Goal: Task Accomplishment & Management: Use online tool/utility

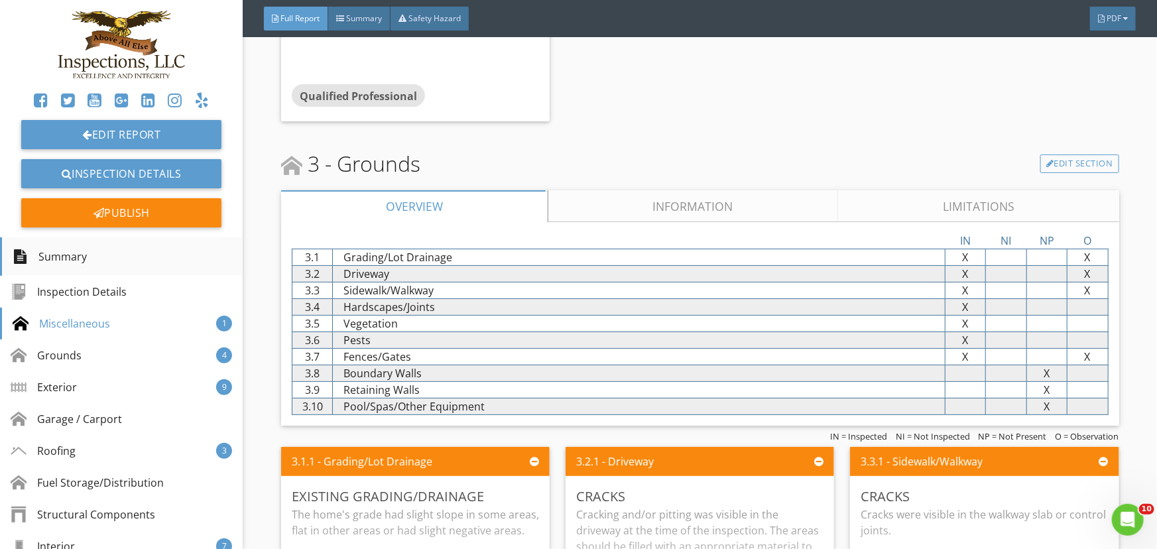
scroll to position [2411, 0]
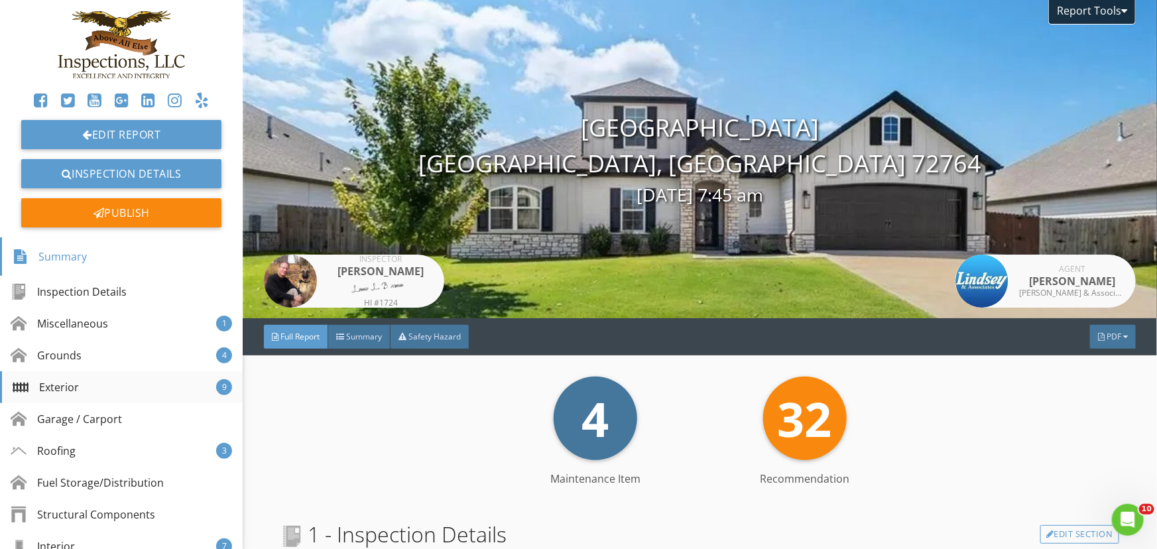
click at [61, 385] on div "Exterior" at bounding box center [46, 387] width 66 height 16
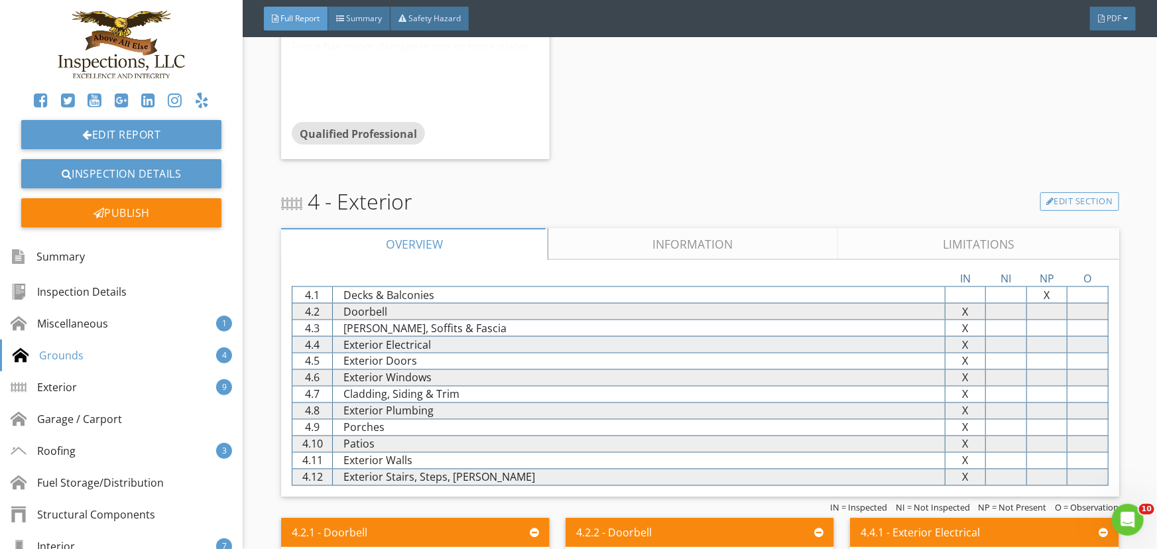
scroll to position [3444, 0]
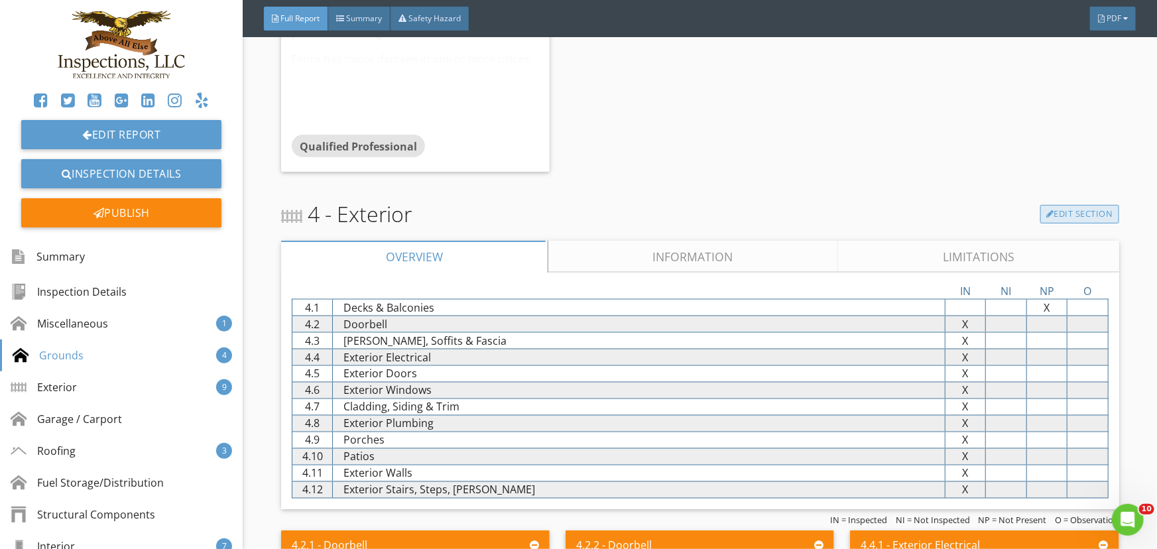
click at [1073, 221] on link "Edit Section" at bounding box center [1079, 214] width 79 height 19
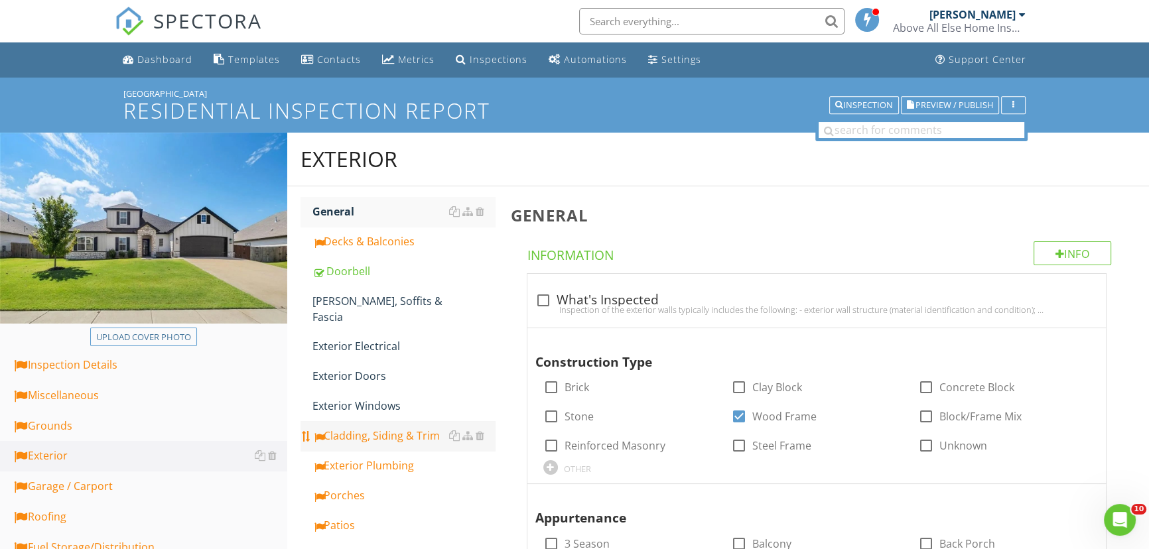
click at [371, 428] on div "Cladding, Siding & Trim" at bounding box center [403, 436] width 182 height 16
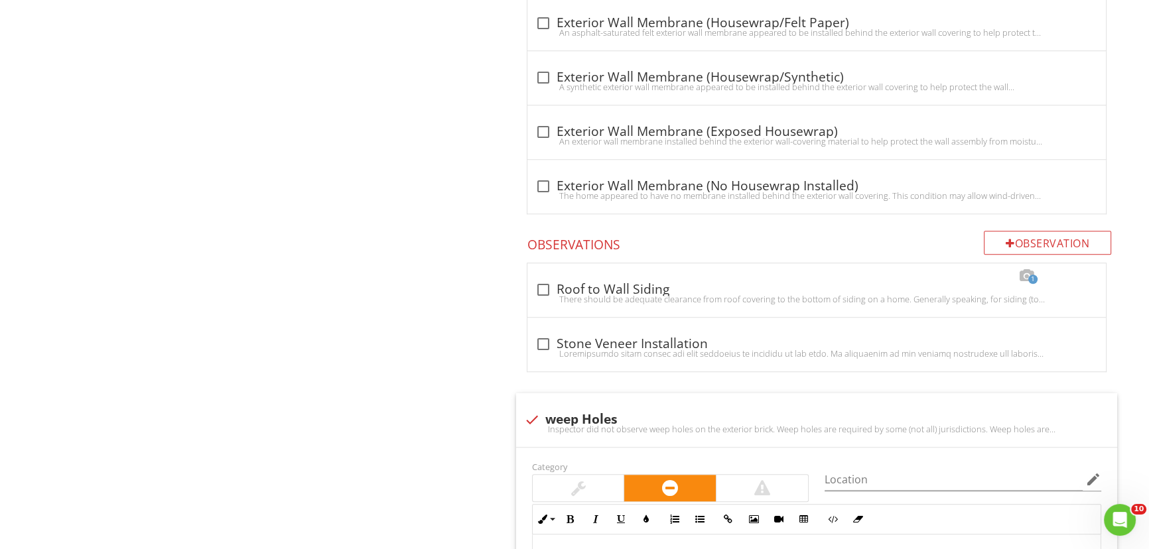
scroll to position [1386, 0]
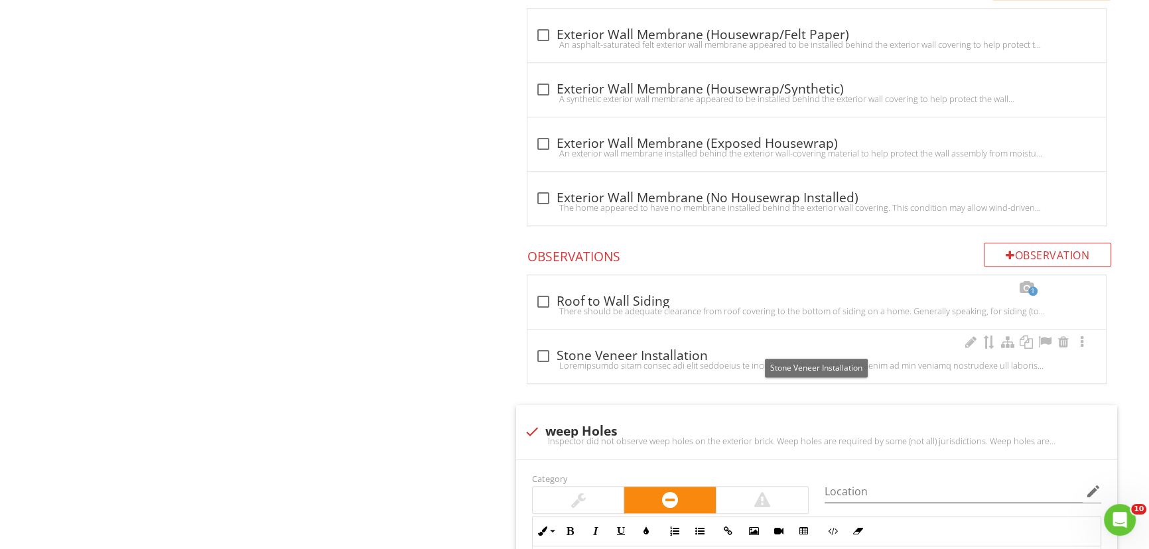
click at [536, 345] on div at bounding box center [543, 356] width 23 height 23
checkbox input "true"
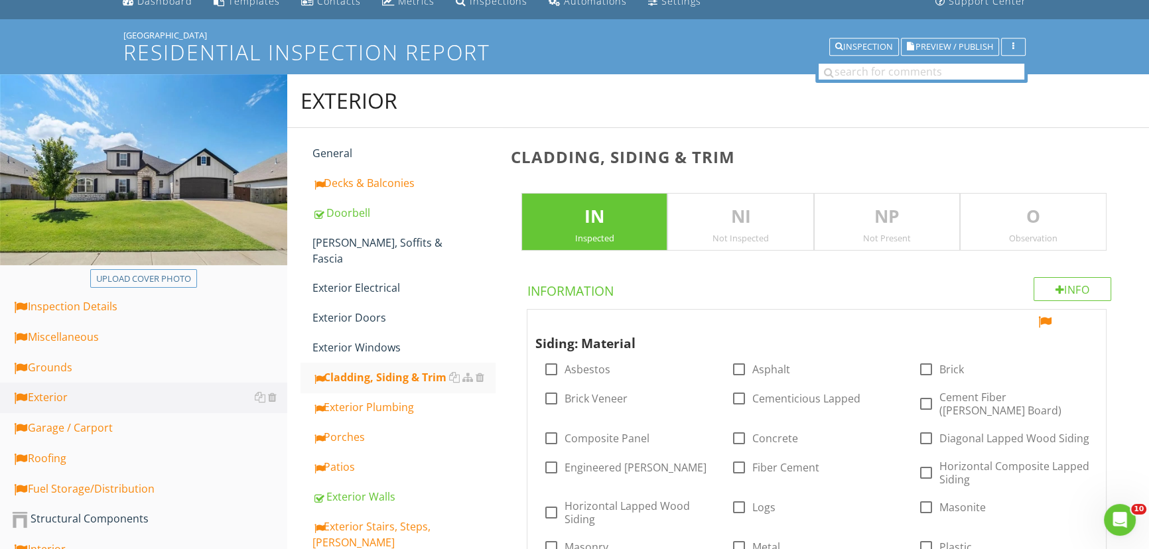
scroll to position [0, 0]
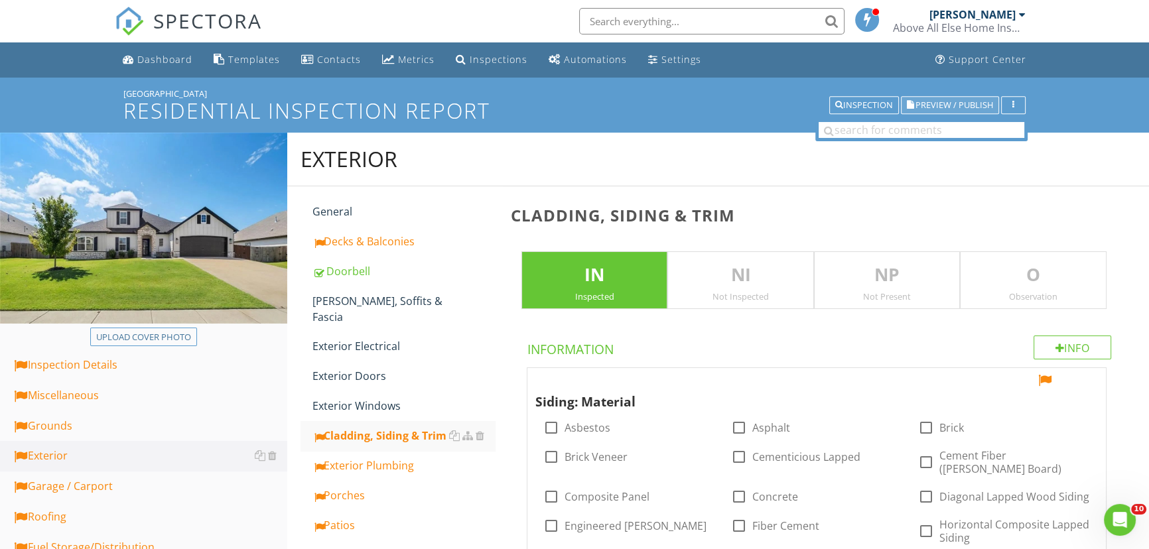
click at [940, 105] on span "Preview / Publish" at bounding box center [954, 105] width 78 height 9
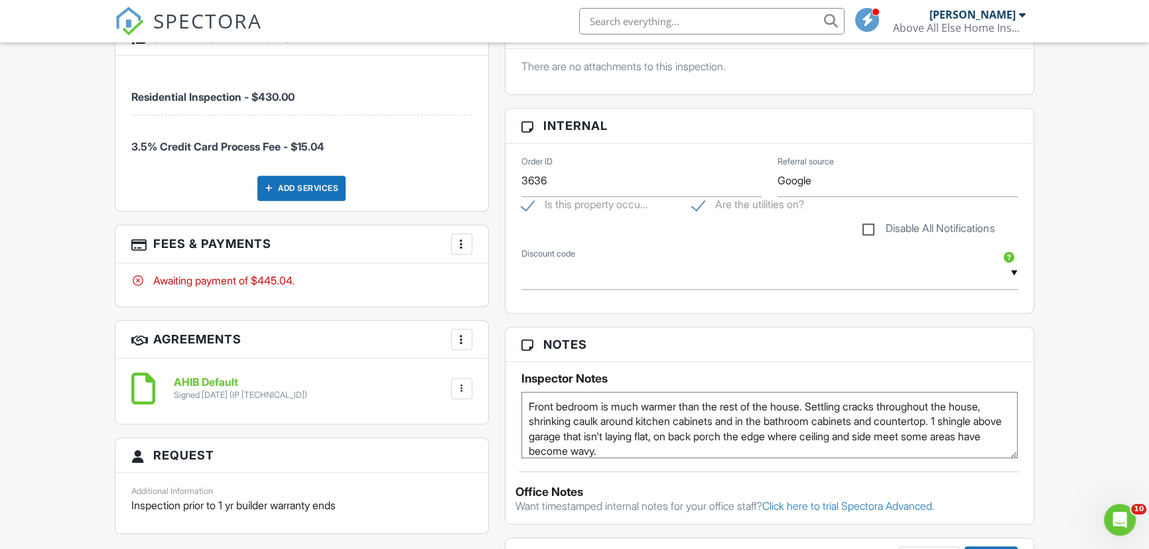
scroll to position [783, 0]
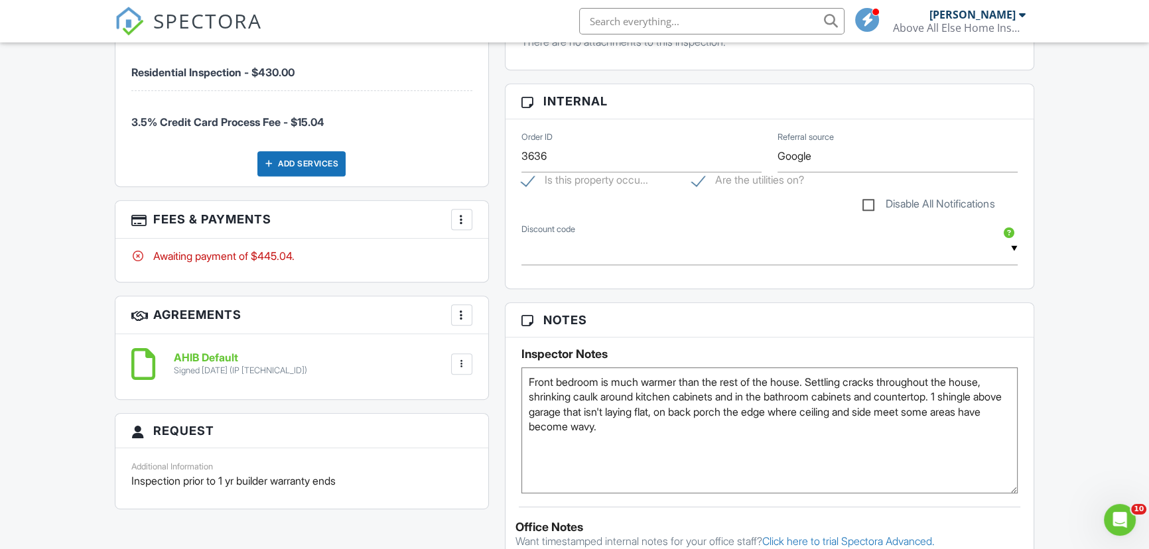
drag, startPoint x: 1011, startPoint y: 429, endPoint x: 1012, endPoint y: 489, distance: 59.7
click at [1012, 489] on textarea "Front bedroom is much warmer than the rest of the house. Settling cracks throug…" at bounding box center [769, 430] width 496 height 126
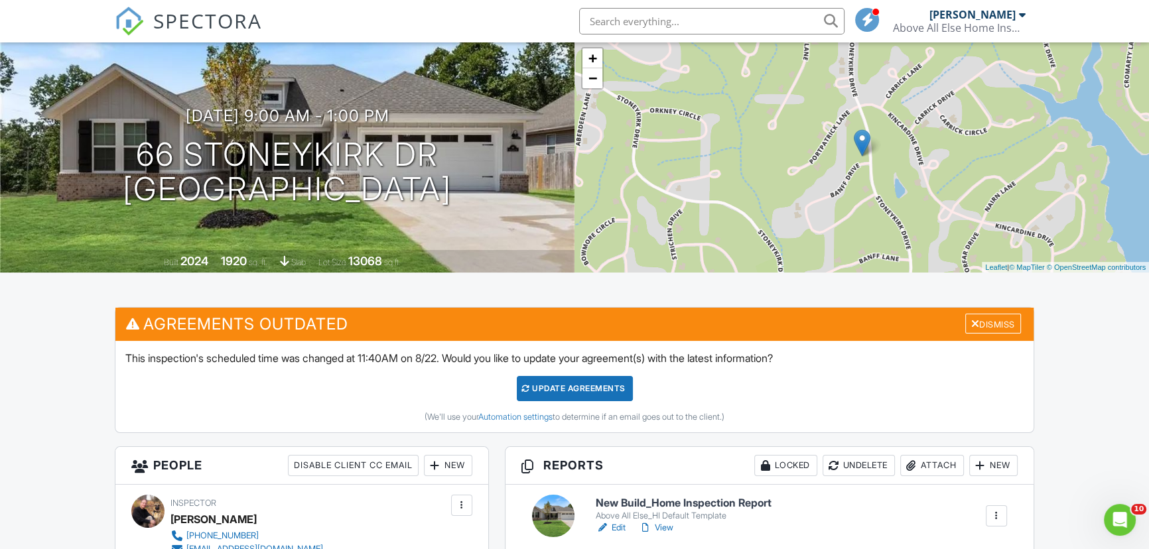
scroll to position [0, 0]
